Goal: Answer question/provide support: Share knowledge or assist other users

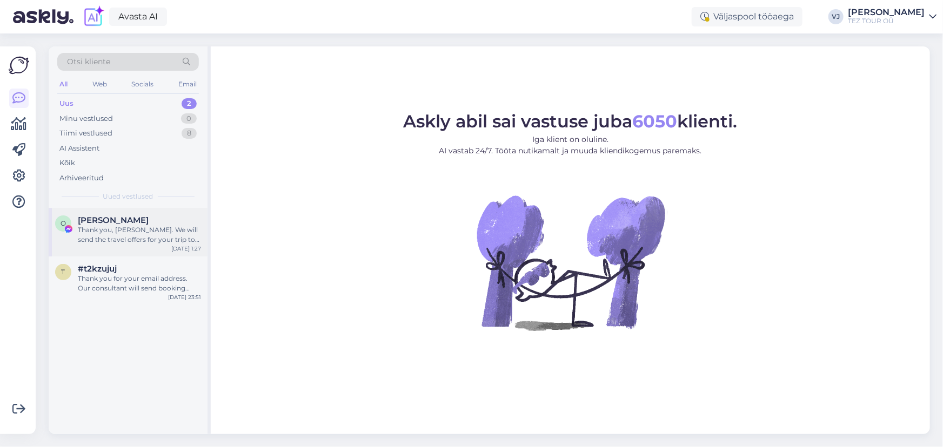
click at [123, 224] on span "Oksana Oksik" at bounding box center [113, 221] width 71 height 10
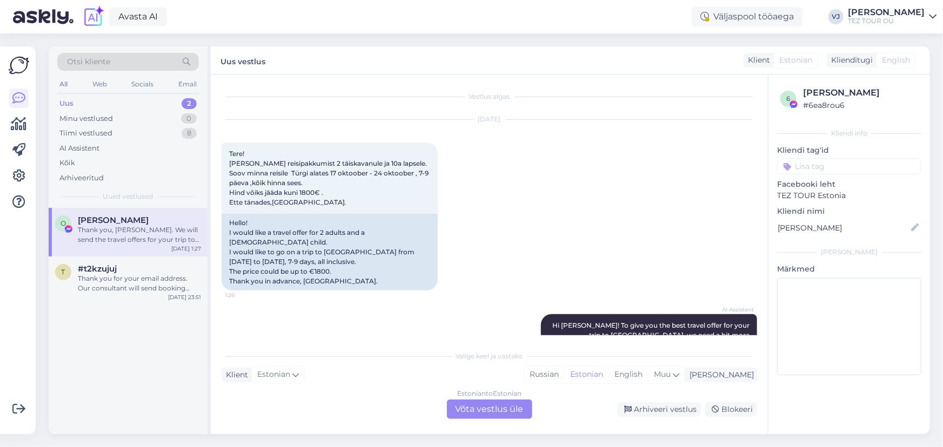
scroll to position [258, 0]
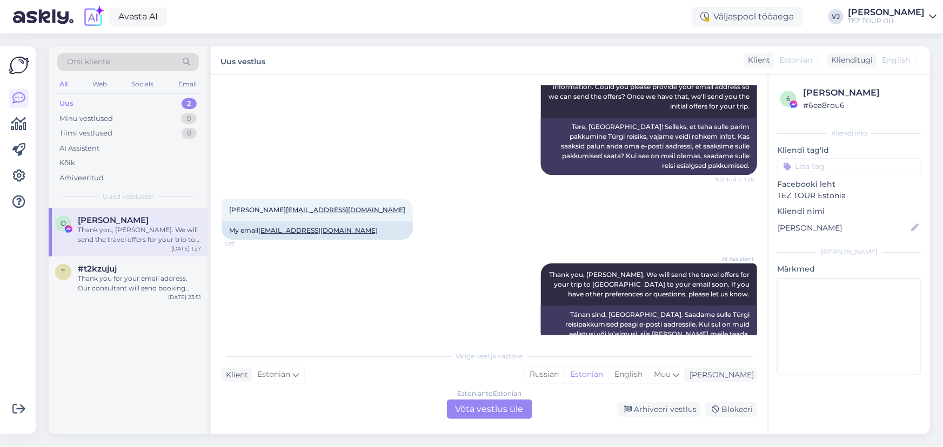
click at [508, 402] on div "Estonian to Estonian Võta vestlus üle" at bounding box center [489, 409] width 85 height 19
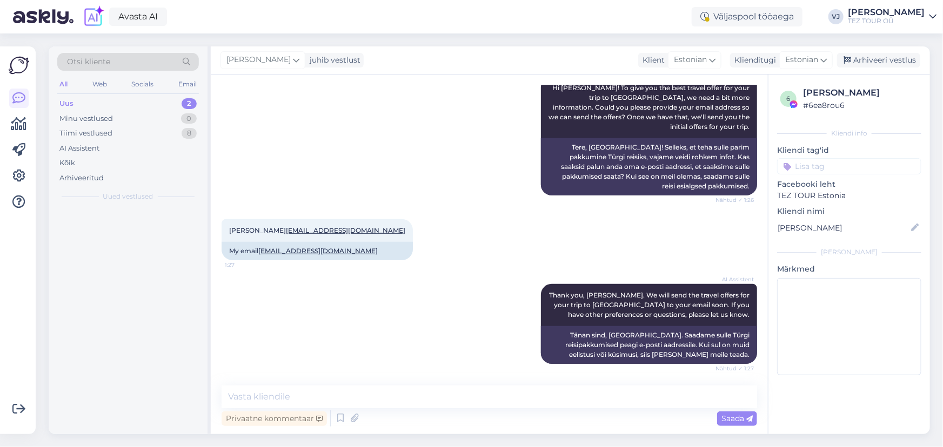
scroll to position [218, 0]
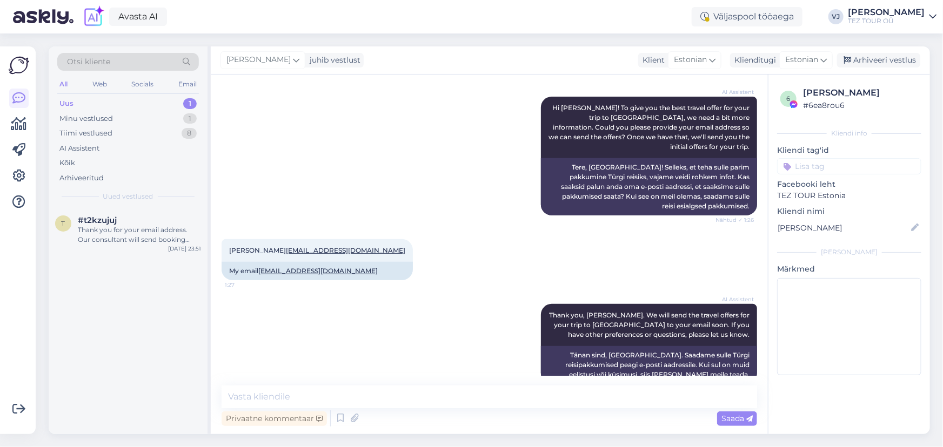
click at [859, 162] on input at bounding box center [849, 166] width 144 height 16
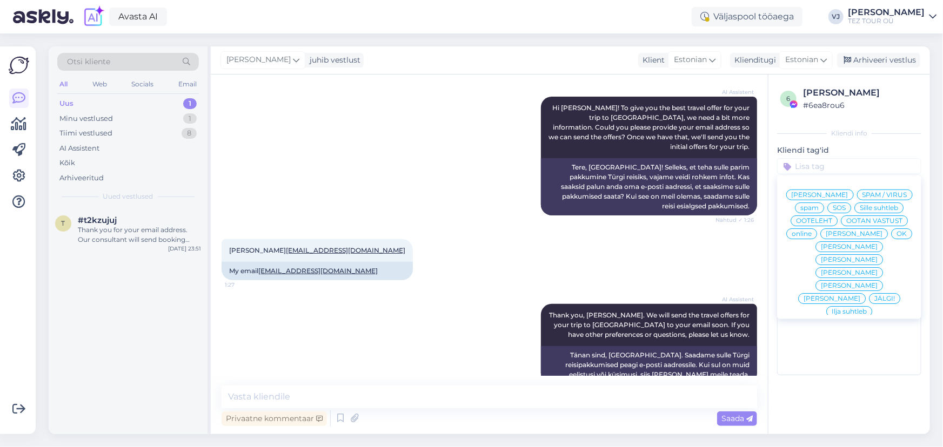
click at [842, 195] on span "[PERSON_NAME]" at bounding box center [820, 195] width 57 height 6
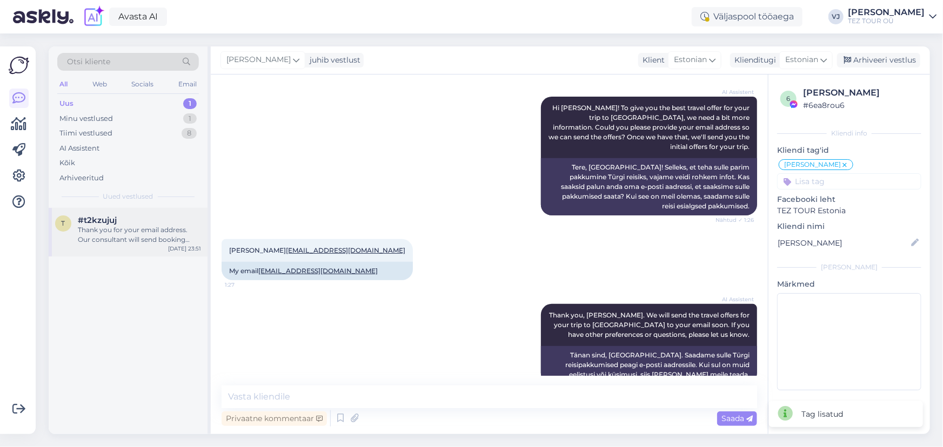
click at [133, 232] on div "Thank you for your email address. Our consultant will send booking offers with …" at bounding box center [139, 234] width 123 height 19
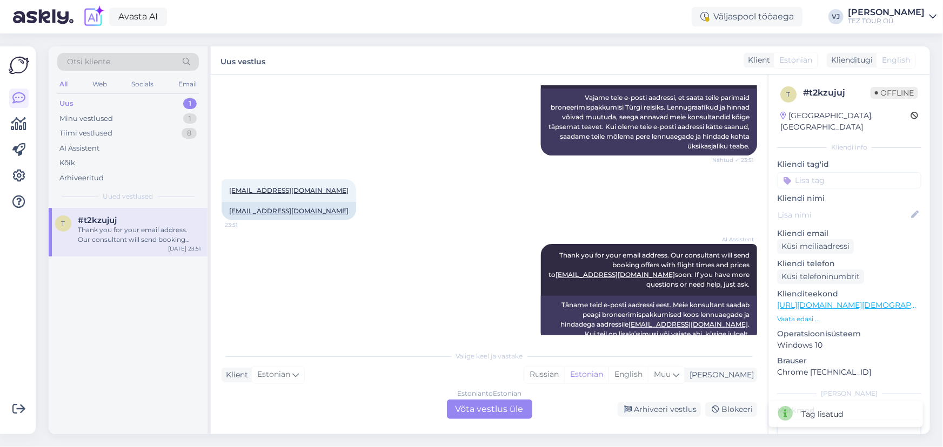
click at [477, 415] on div "Estonian to Estonian Võta vestlus üle" at bounding box center [489, 409] width 85 height 19
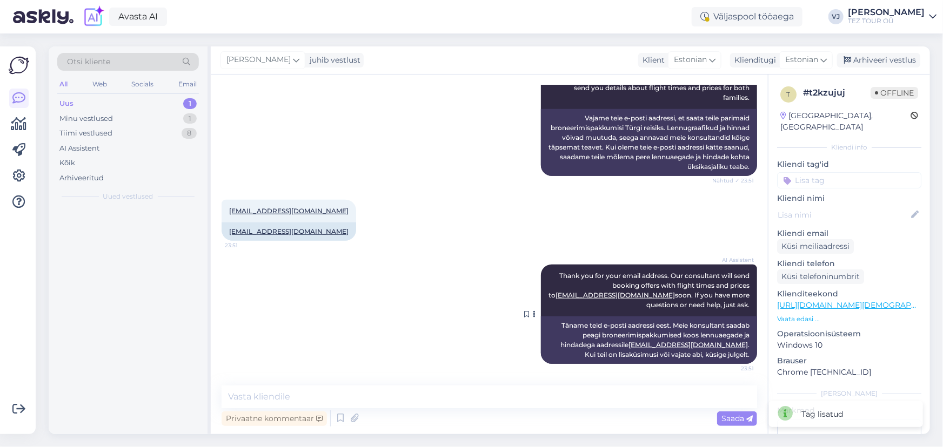
scroll to position [373, 0]
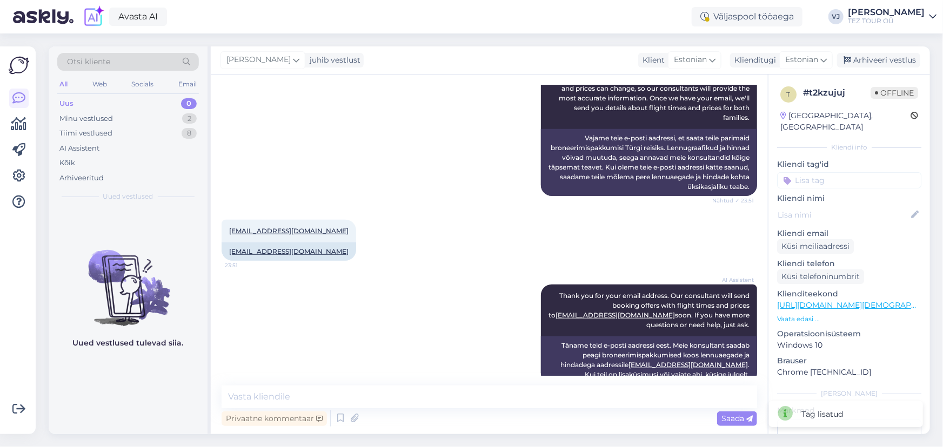
click at [848, 172] on input at bounding box center [849, 180] width 144 height 16
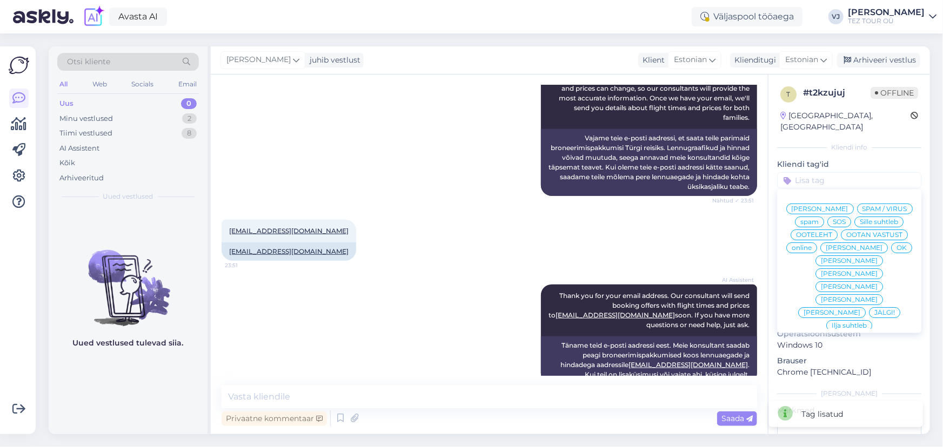
click at [838, 206] on span "[PERSON_NAME]" at bounding box center [820, 209] width 57 height 6
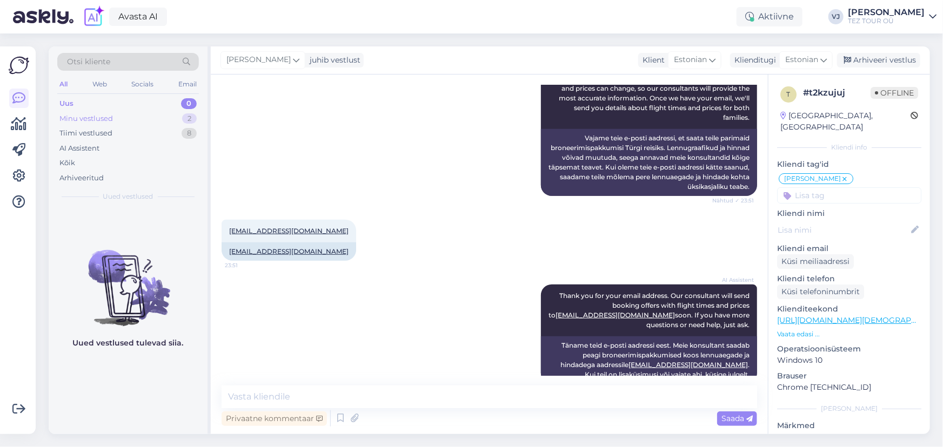
click at [194, 118] on div "2" at bounding box center [189, 118] width 15 height 11
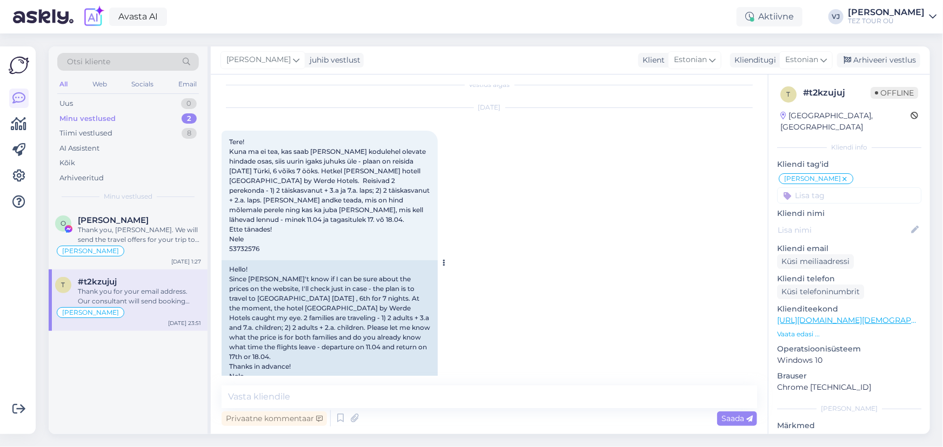
scroll to position [0, 0]
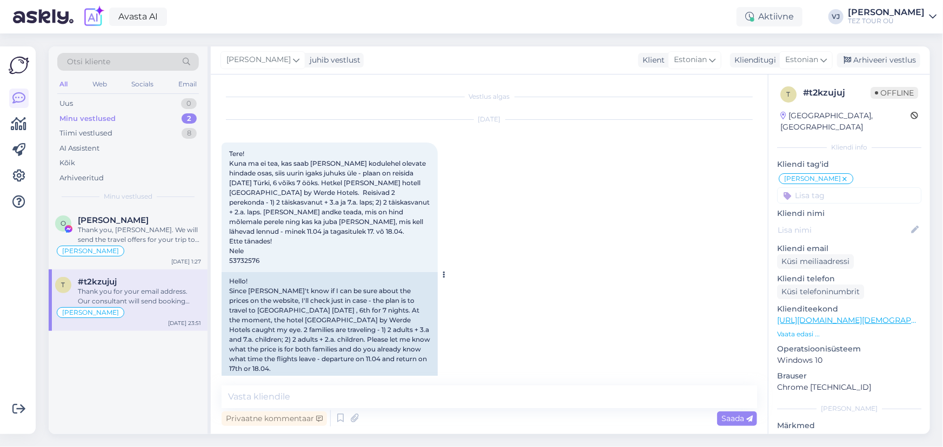
drag, startPoint x: 741, startPoint y: 352, endPoint x: 229, endPoint y: 143, distance: 554.0
click at [227, 142] on div "Vestlus algas Oct 14 2025 Tere! Kuna ma ei tea, kas saab olla kindel kodulehel …" at bounding box center [494, 230] width 545 height 291
copy div "Tere! Kuna ma ei tea, kas saab olla kindel kodulehel olevate hindade osas, siis…"
click at [345, 421] on icon at bounding box center [340, 419] width 13 height 16
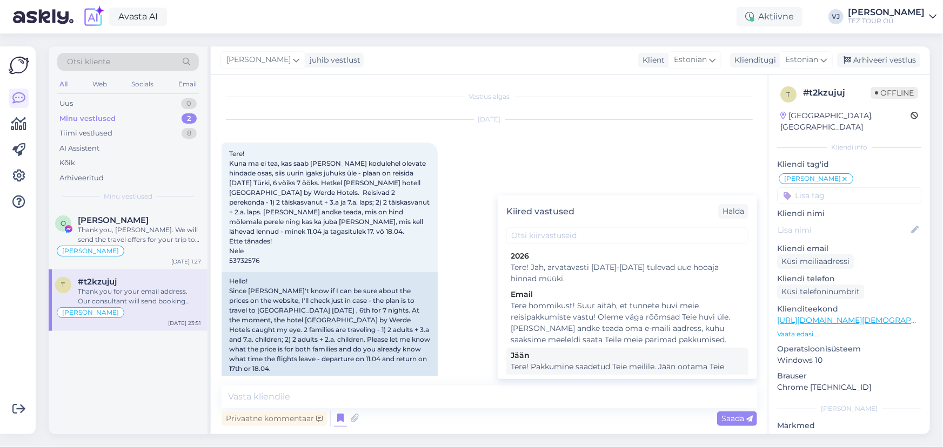
click at [614, 369] on div "Tere! Pakkumine saadetud Teie meilile. Jään ootama Teie valikut ja broneerimiss…" at bounding box center [627, 373] width 233 height 23
type textarea "Tere! Pakkumine saadetud Teie meilile. Jään ootama Teie valikut ja broneerimiss…"
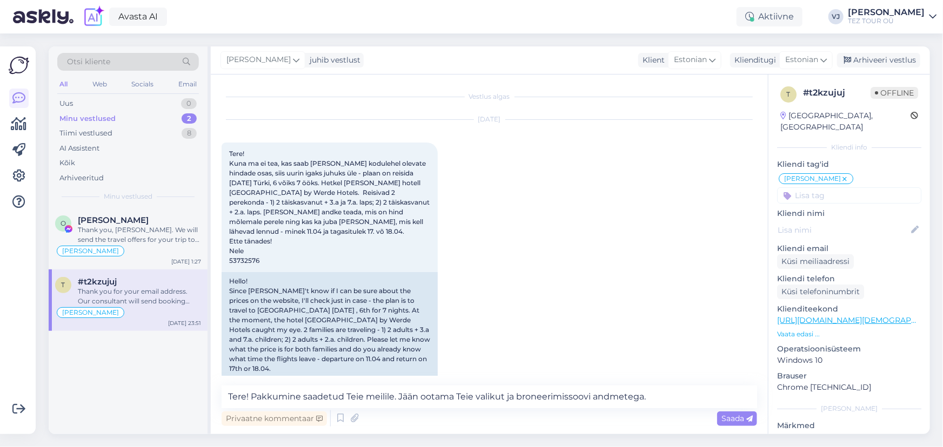
click at [738, 420] on span "Saada" at bounding box center [736, 419] width 31 height 10
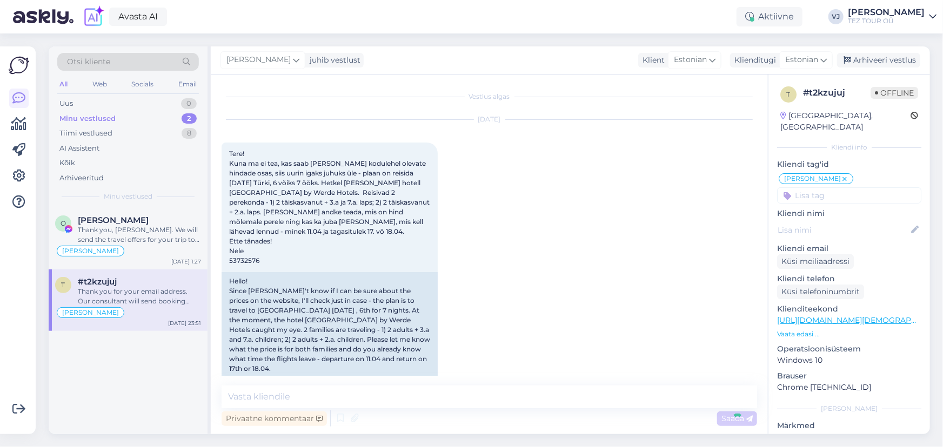
scroll to position [452, 0]
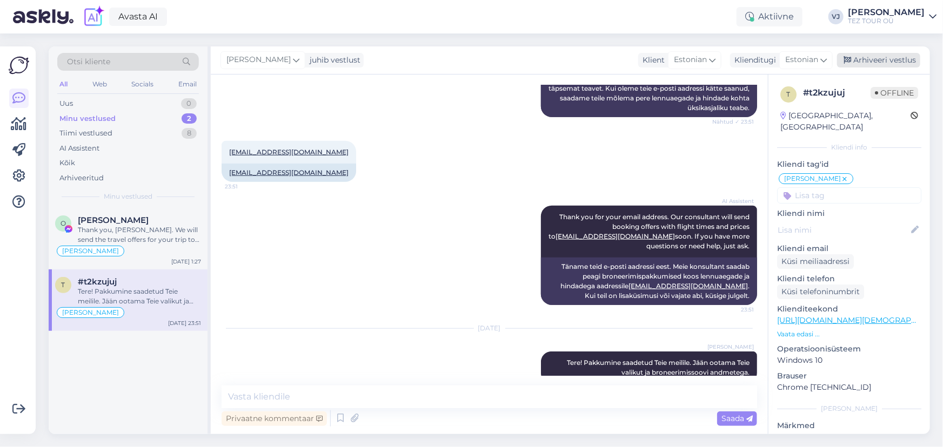
click at [902, 53] on div "Arhiveeri vestlus" at bounding box center [878, 60] width 83 height 15
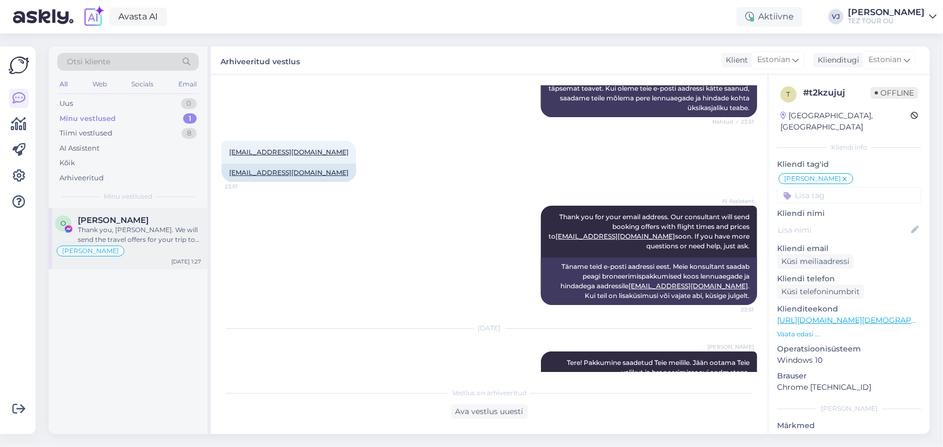
click at [164, 221] on div "Oksana Oksik" at bounding box center [139, 221] width 123 height 10
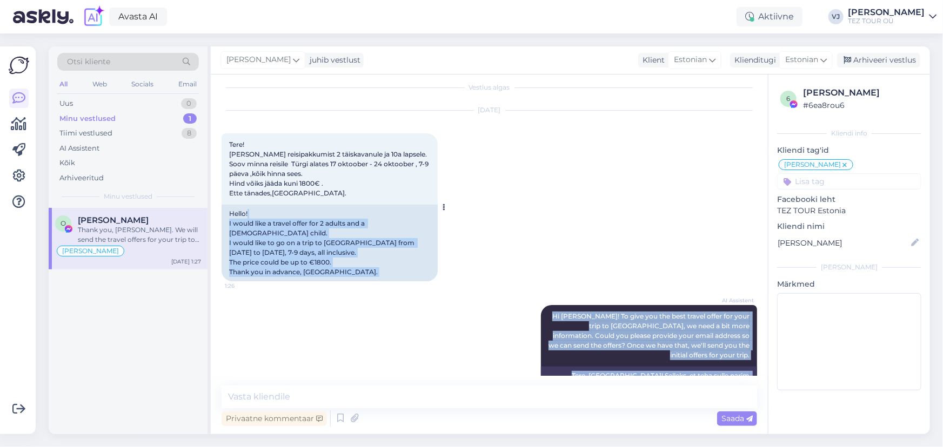
scroll to position [0, 0]
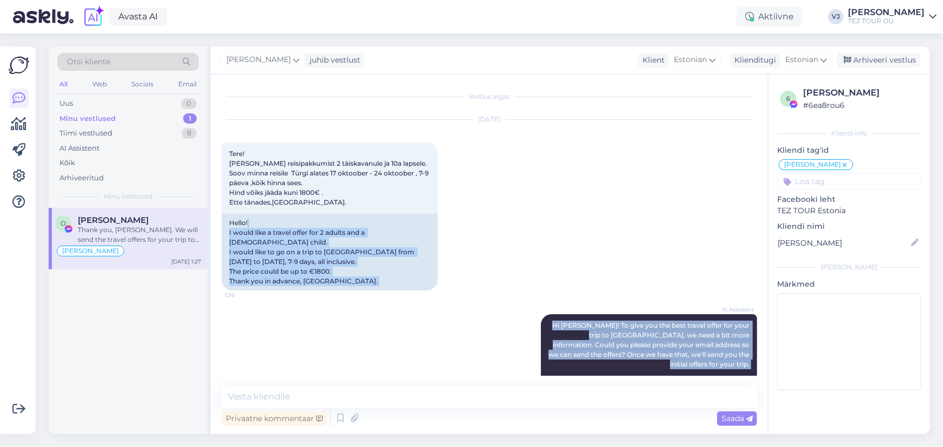
drag, startPoint x: 741, startPoint y: 355, endPoint x: 213, endPoint y: 133, distance: 573.1
click at [213, 133] on div "Vestlus algas Oct 15 2025 Tere! Sooviks reisipakkumist 2 täiskavanule ja 10a la…" at bounding box center [489, 255] width 557 height 360
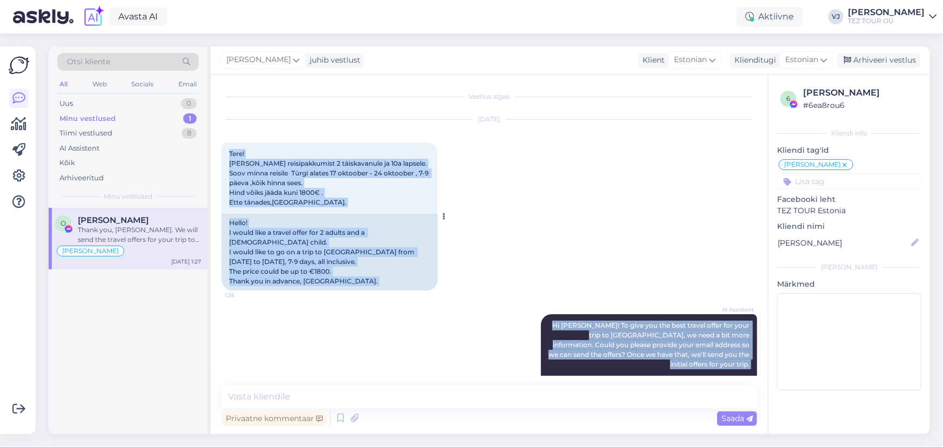
copy div "Tere! Sooviks reisipakkumist 2 täiskavanule ja 10a lapsele. Soov minna reisile …"
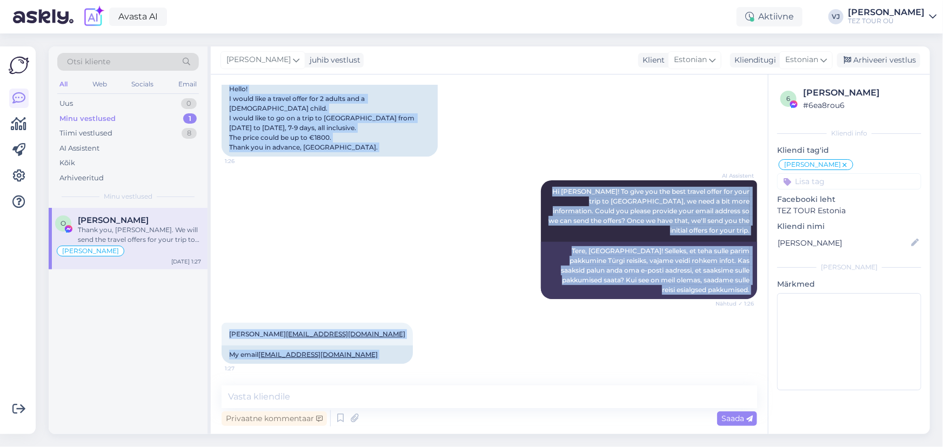
scroll to position [218, 0]
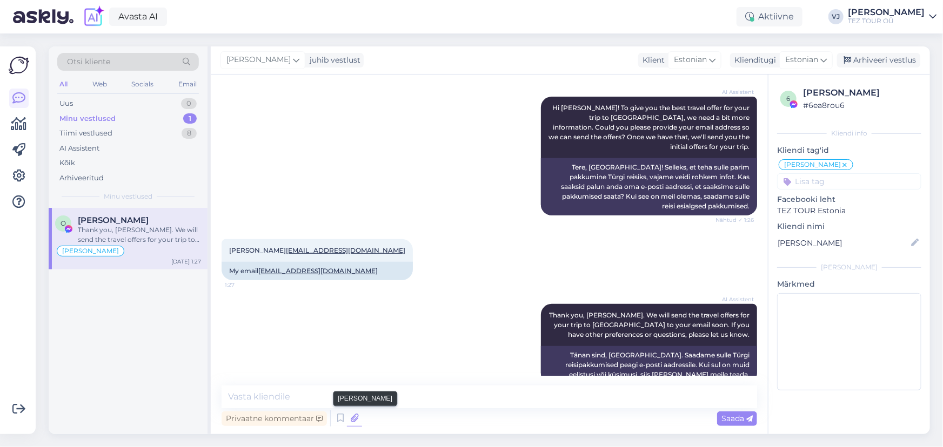
click at [347, 421] on icon at bounding box center [354, 419] width 15 height 16
click at [339, 417] on icon at bounding box center [340, 419] width 13 height 16
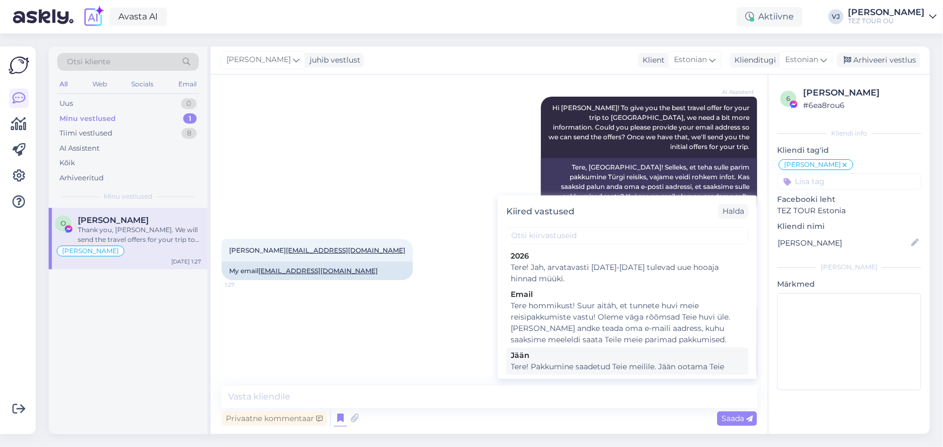
click at [576, 362] on div "Tere! Pakkumine saadetud Teie meilile. Jään ootama Teie valikut ja broneerimiss…" at bounding box center [627, 373] width 233 height 23
type textarea "Tere! Pakkumine saadetud Teie meilile. Jään ootama Teie valikut ja broneerimiss…"
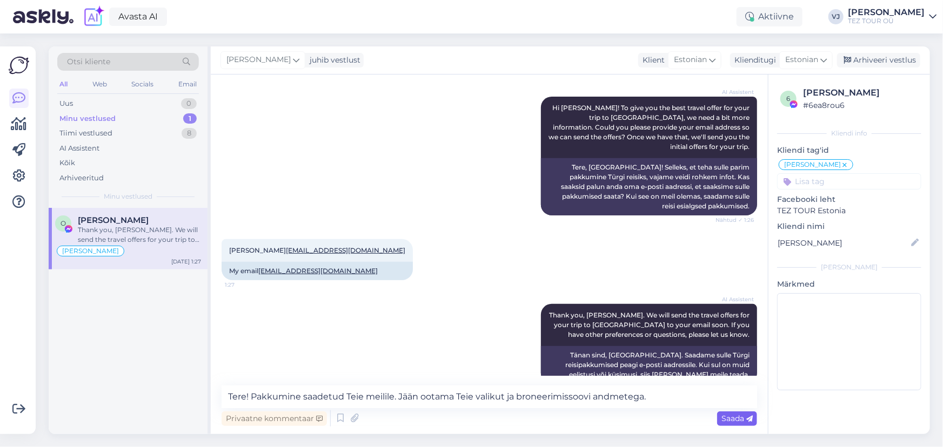
click at [738, 416] on span "Saada" at bounding box center [736, 419] width 31 height 10
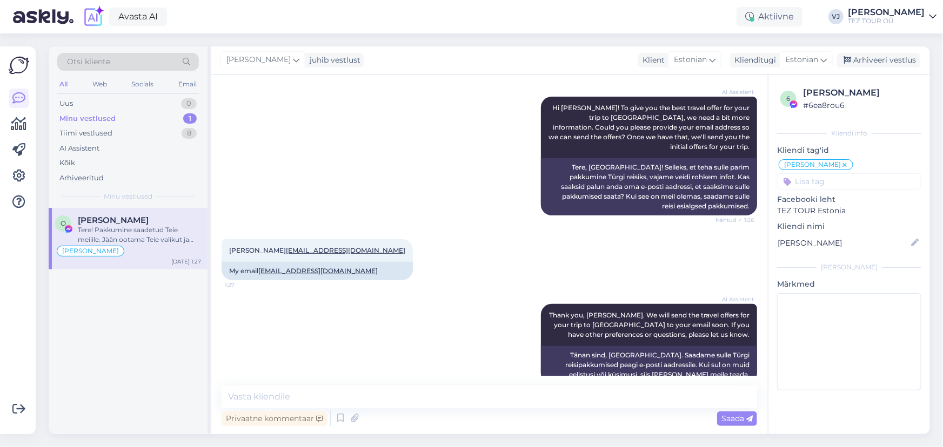
scroll to position [274, 0]
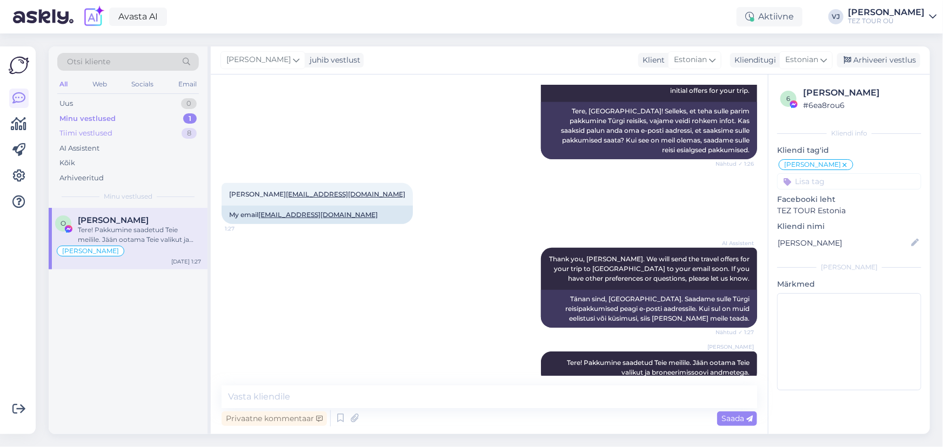
click at [135, 135] on div "Tiimi vestlused 8" at bounding box center [128, 133] width 142 height 15
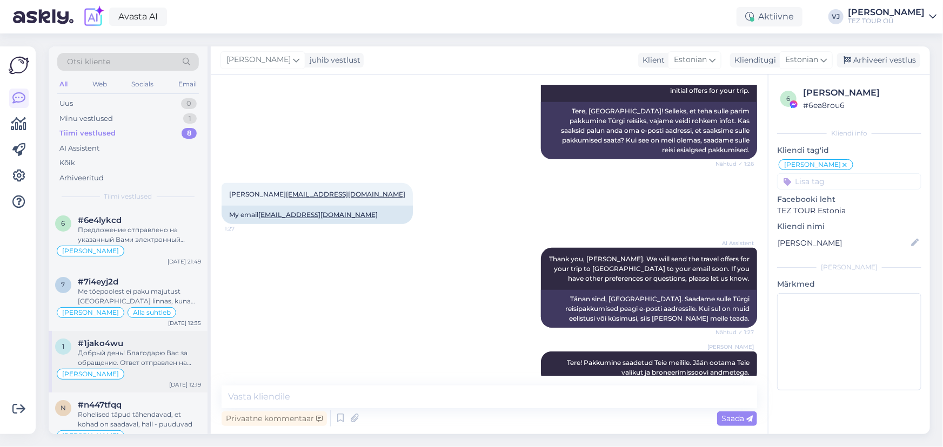
click at [124, 343] on div "#1jako4wu" at bounding box center [139, 344] width 123 height 10
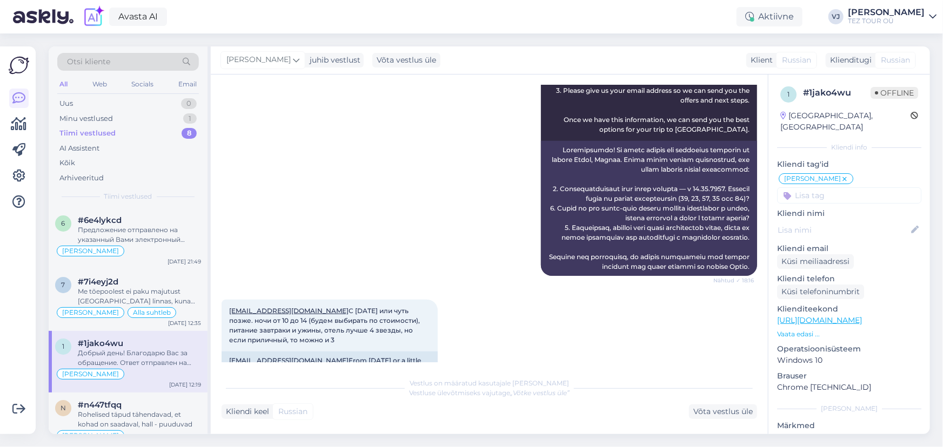
scroll to position [792, 0]
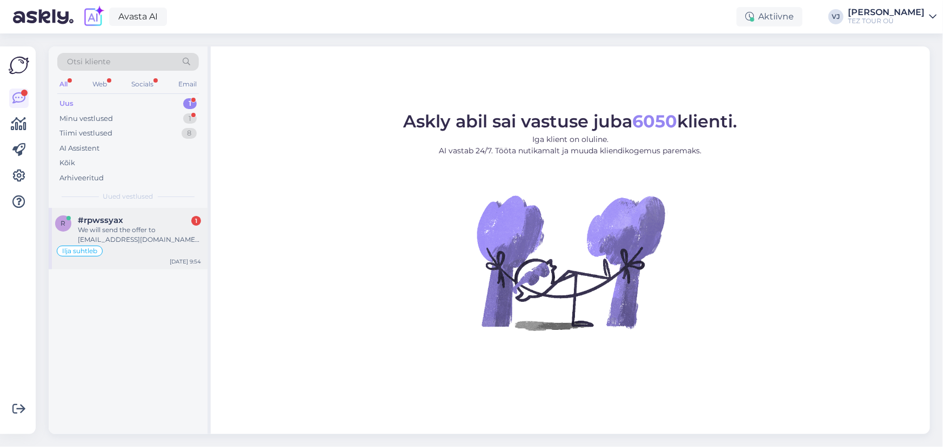
click at [135, 239] on div "We will send the offer to guliadulatowa@gmail.com. Thank you for letting us kno…" at bounding box center [139, 234] width 123 height 19
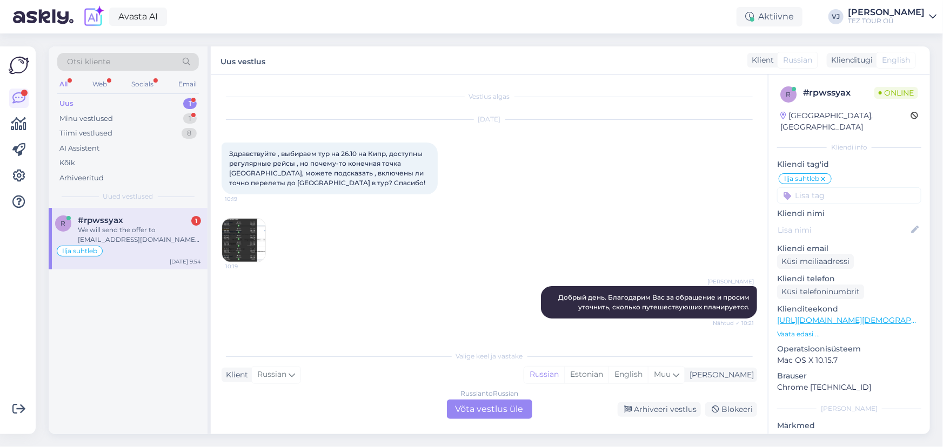
click at [508, 406] on div "Russian to Russian Võta vestlus üle" at bounding box center [489, 409] width 85 height 19
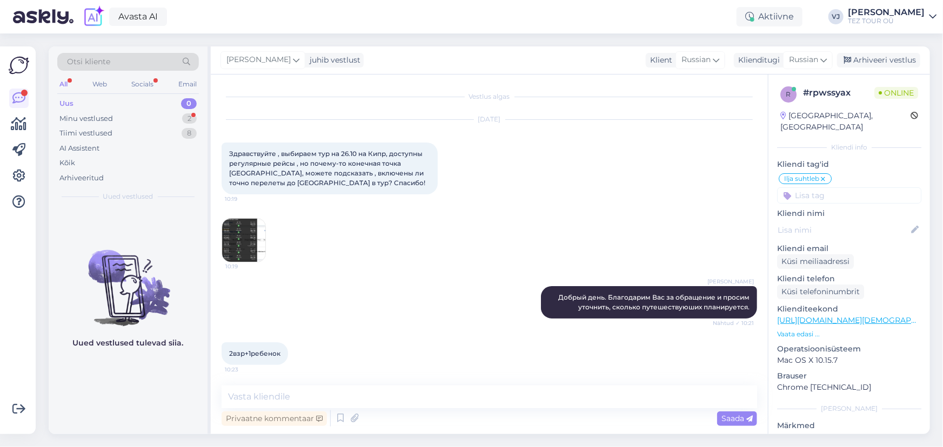
click at [859, 188] on input at bounding box center [849, 196] width 144 height 16
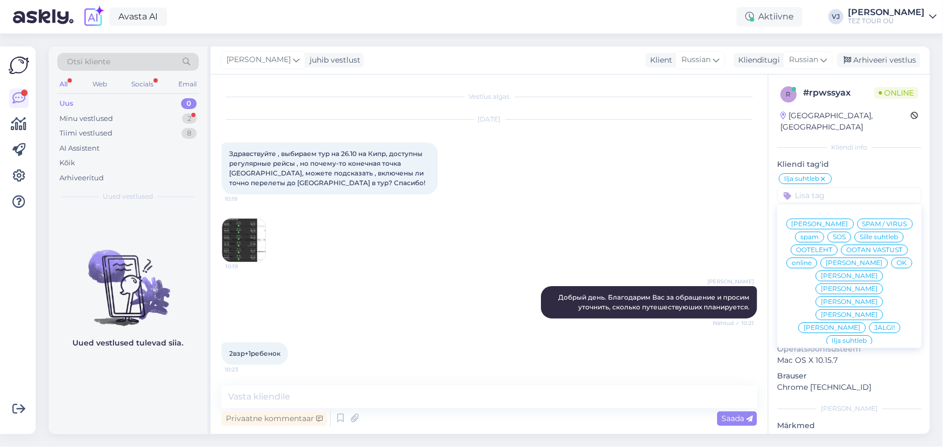
click at [844, 221] on span "[PERSON_NAME]" at bounding box center [820, 224] width 57 height 6
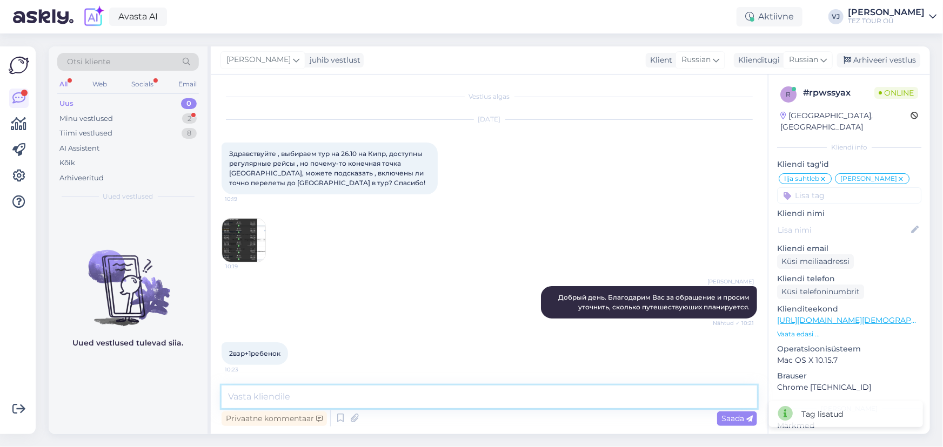
click at [501, 398] on textarea at bounding box center [490, 397] width 536 height 23
type textarea "L"
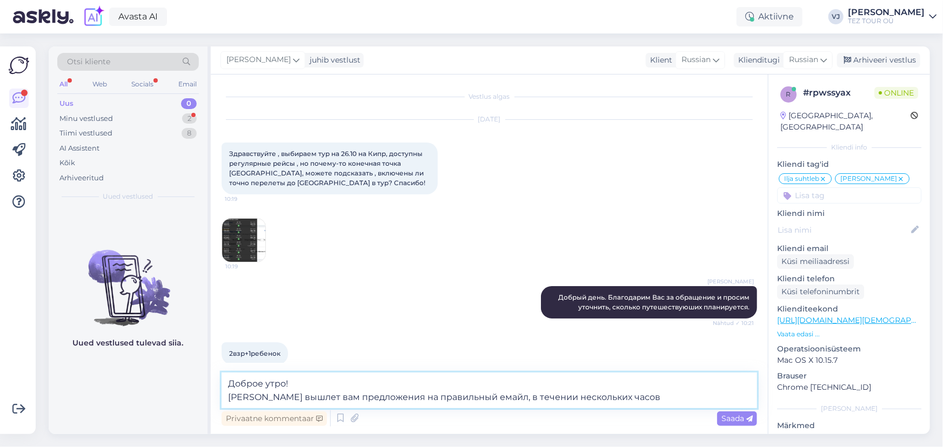
type textarea "Доброе утро! Коллега вышлет вам предложения на правильный емайл, в течении неск…"
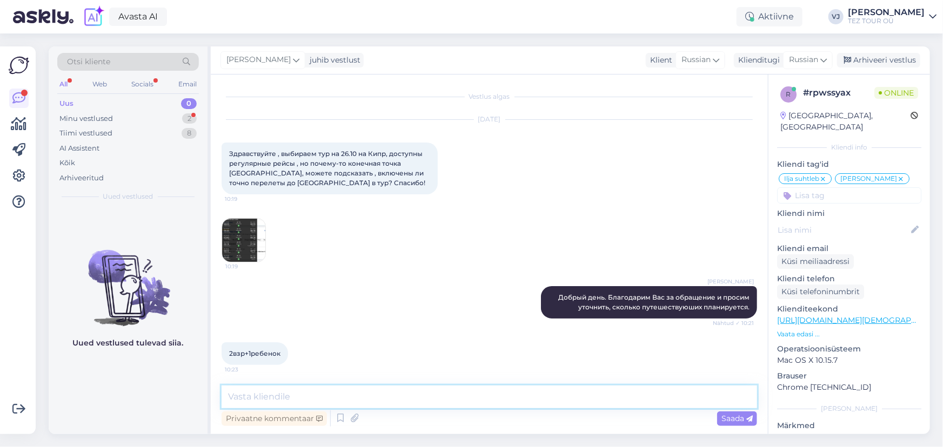
scroll to position [722, 0]
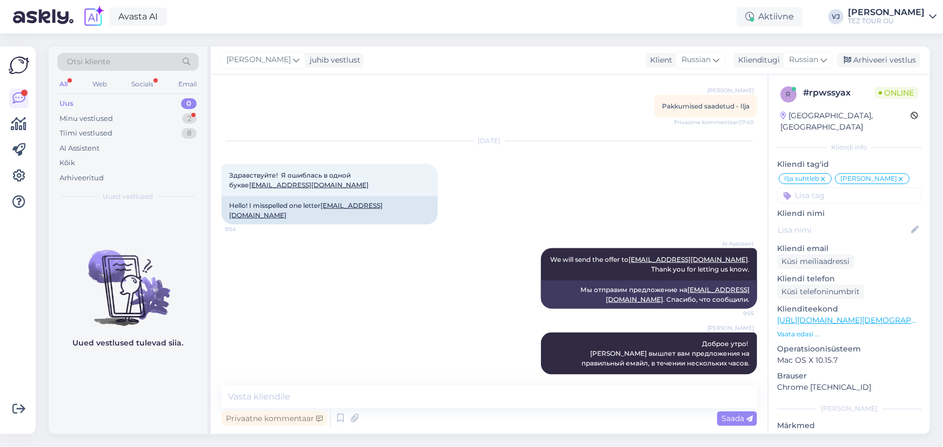
click at [882, 188] on input at bounding box center [849, 196] width 144 height 16
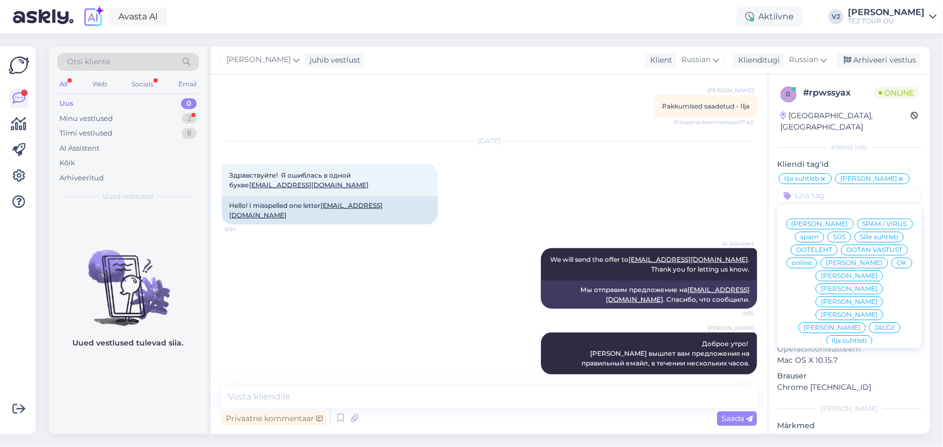
click at [859, 286] on span "[PERSON_NAME]" at bounding box center [849, 289] width 57 height 6
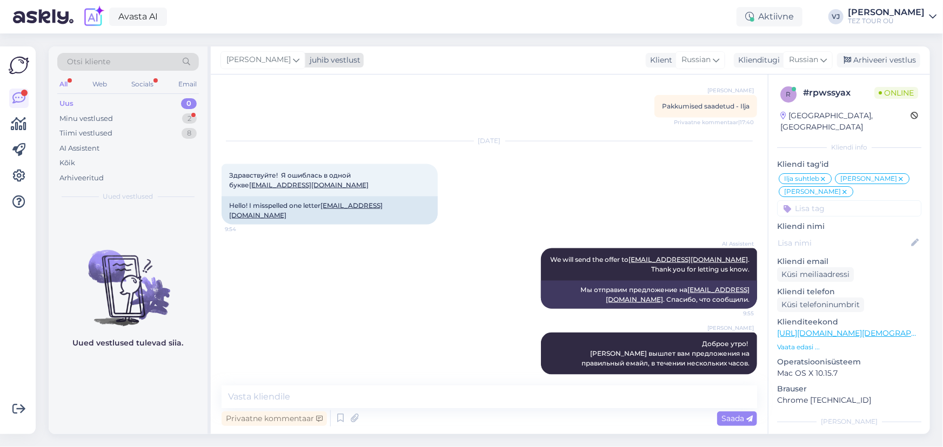
click at [293, 57] on icon at bounding box center [296, 60] width 6 height 12
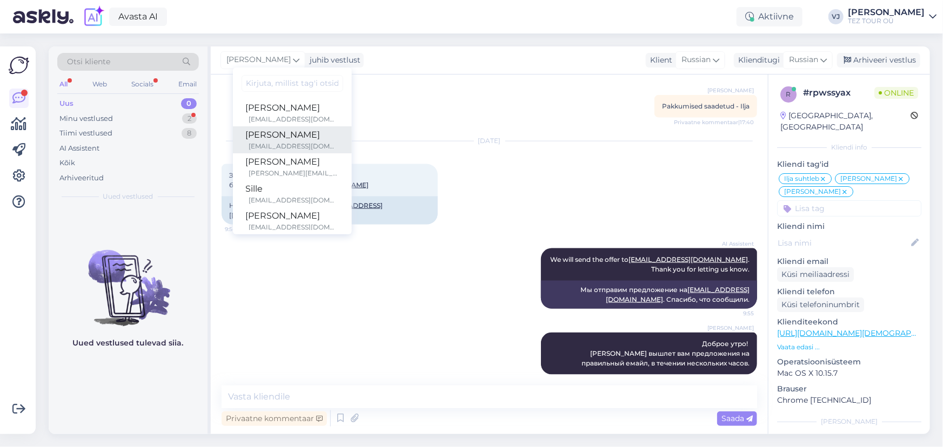
click at [305, 147] on div "nataljas@teztour.ee" at bounding box center [294, 147] width 90 height 10
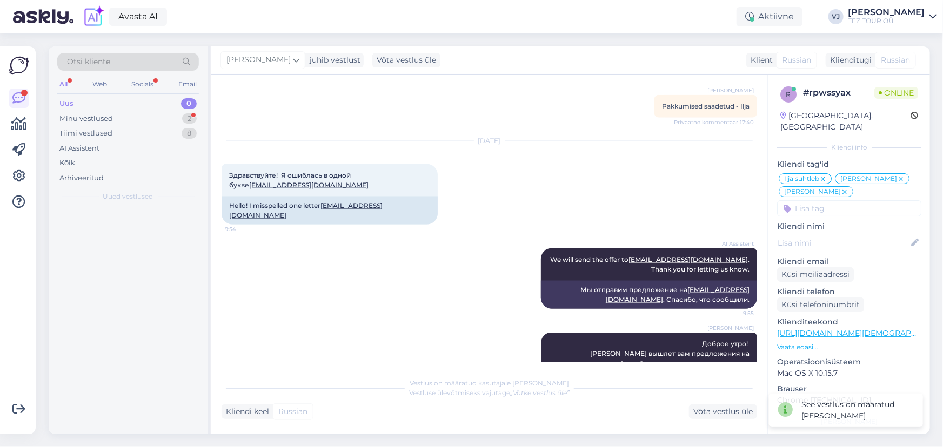
scroll to position [735, 0]
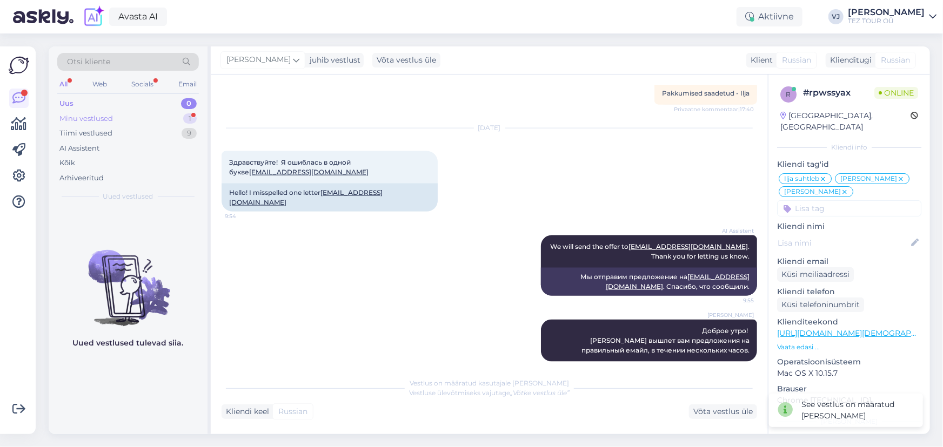
click at [117, 118] on div "Minu vestlused 1" at bounding box center [128, 118] width 142 height 15
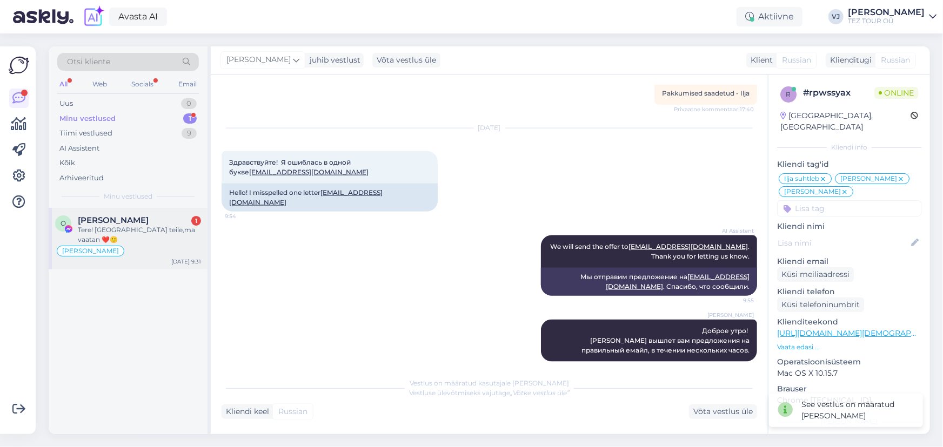
click at [170, 225] on div "Tere! Aitähh teile,ma vaatan ❤️🙂" at bounding box center [139, 234] width 123 height 19
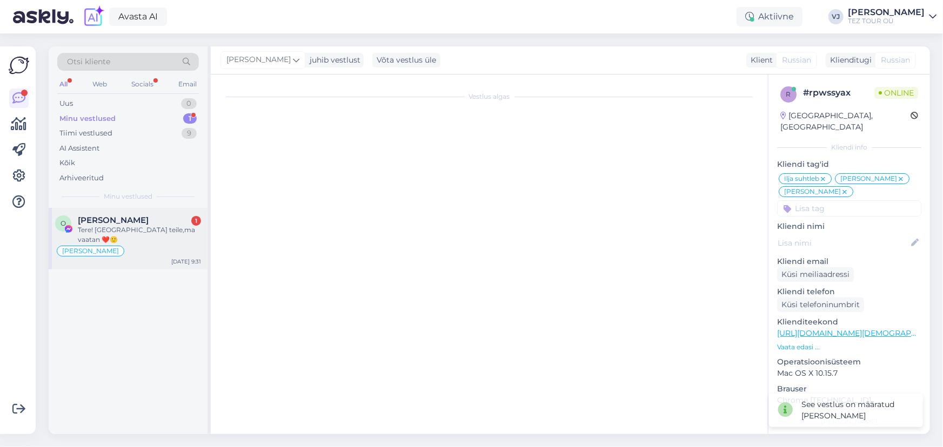
scroll to position [330, 0]
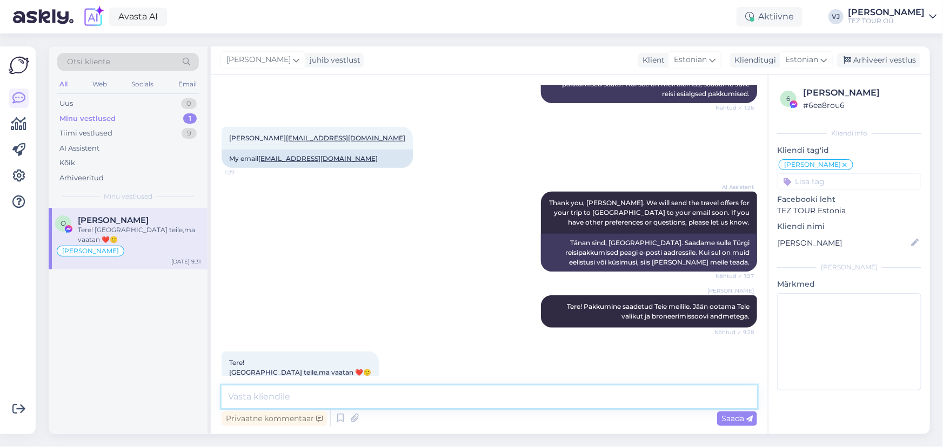
click at [362, 402] on textarea at bounding box center [490, 397] width 536 height 23
type textarea "Е"
type textarea "Tänan"
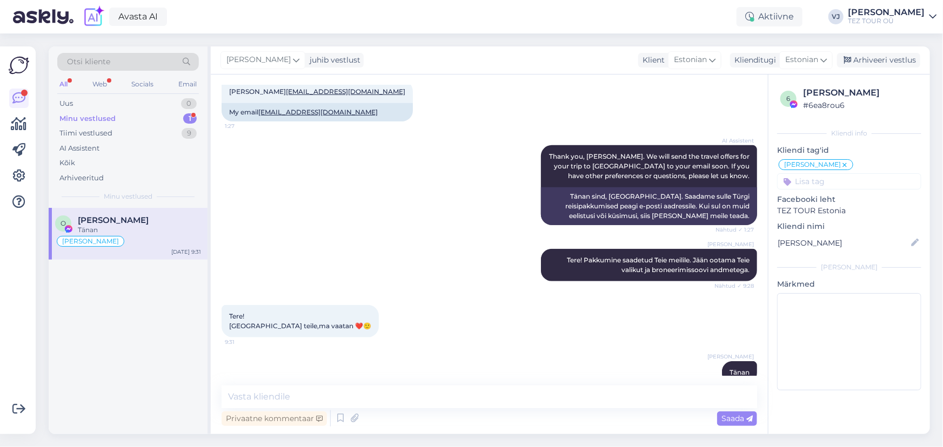
click at [453, 350] on div "Vladimir Jutt Tänan 9:57" at bounding box center [490, 373] width 536 height 46
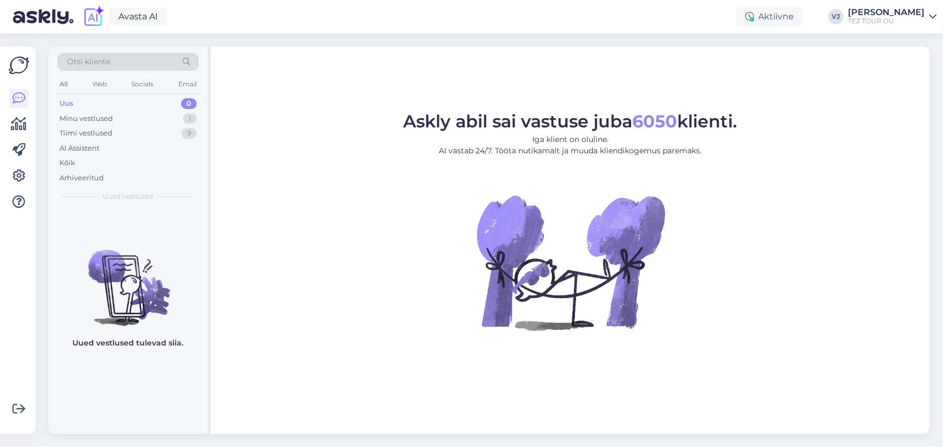
click at [170, 108] on div "Uus 0" at bounding box center [128, 103] width 142 height 15
click at [158, 134] on div "Tiimi vestlused 9" at bounding box center [128, 133] width 142 height 15
